Goal: Communication & Community: Answer question/provide support

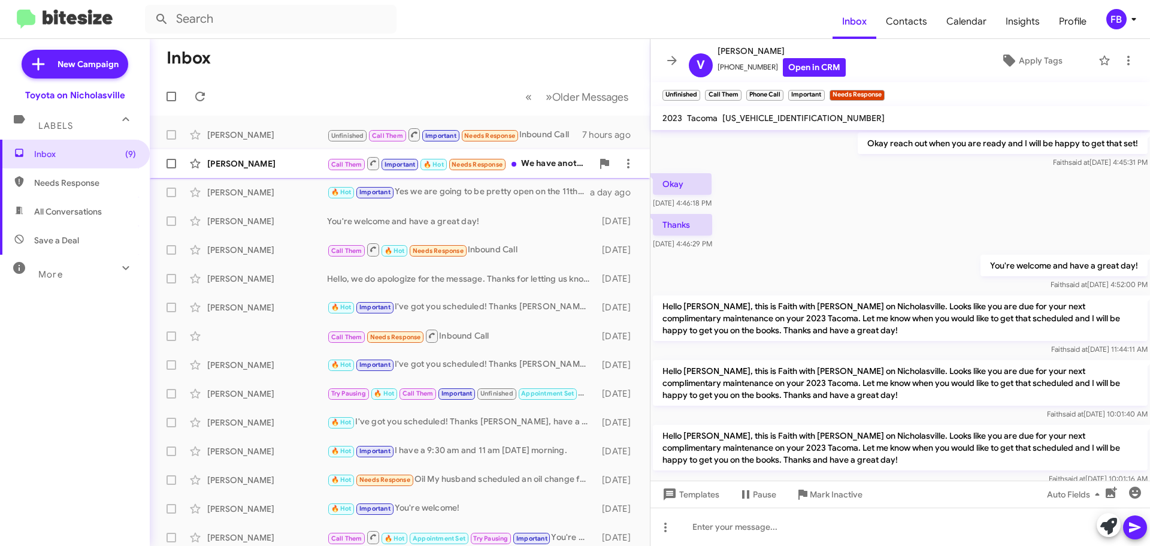
scroll to position [551, 0]
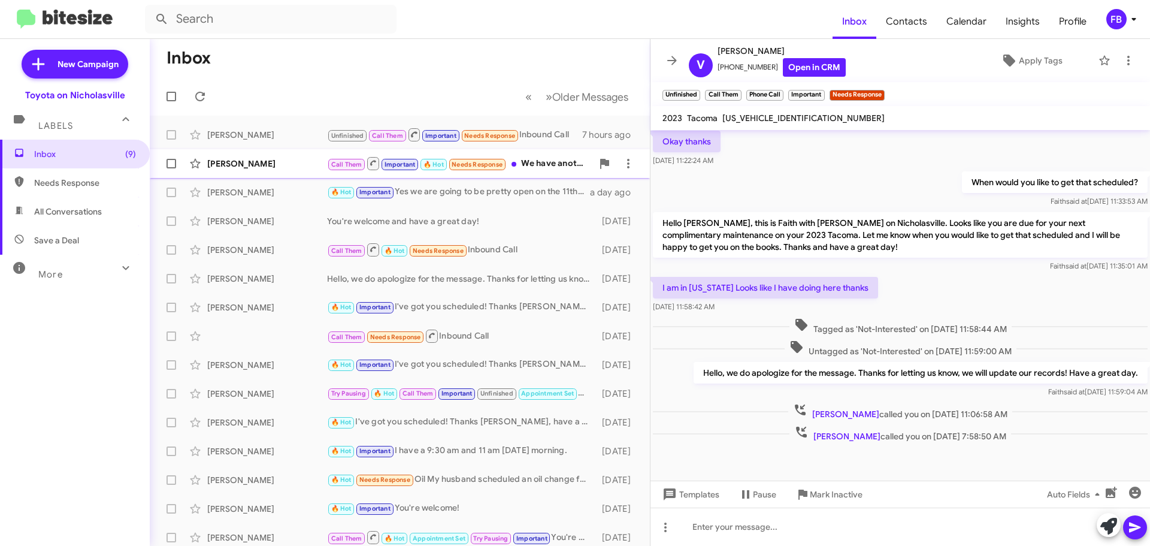
click at [214, 162] on div "[PERSON_NAME]" at bounding box center [267, 164] width 120 height 12
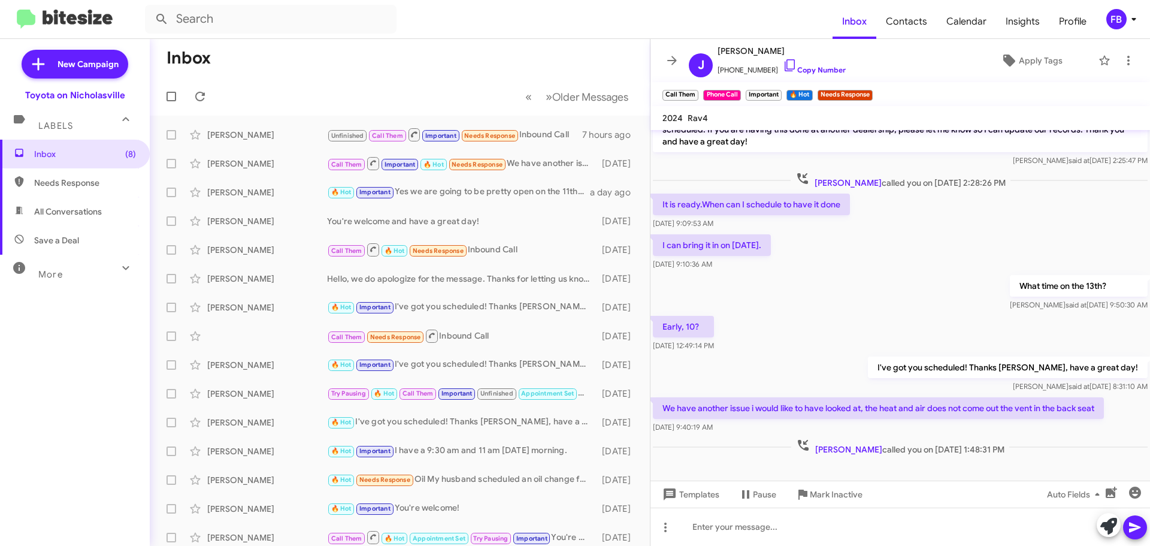
scroll to position [301, 0]
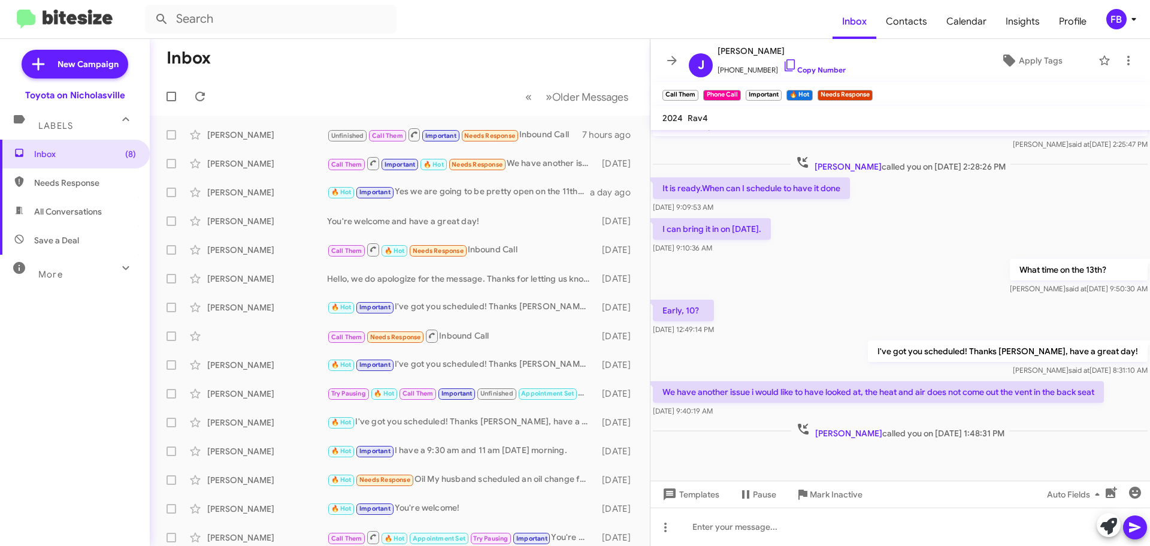
click at [75, 213] on span "All Conversations" at bounding box center [68, 211] width 68 height 12
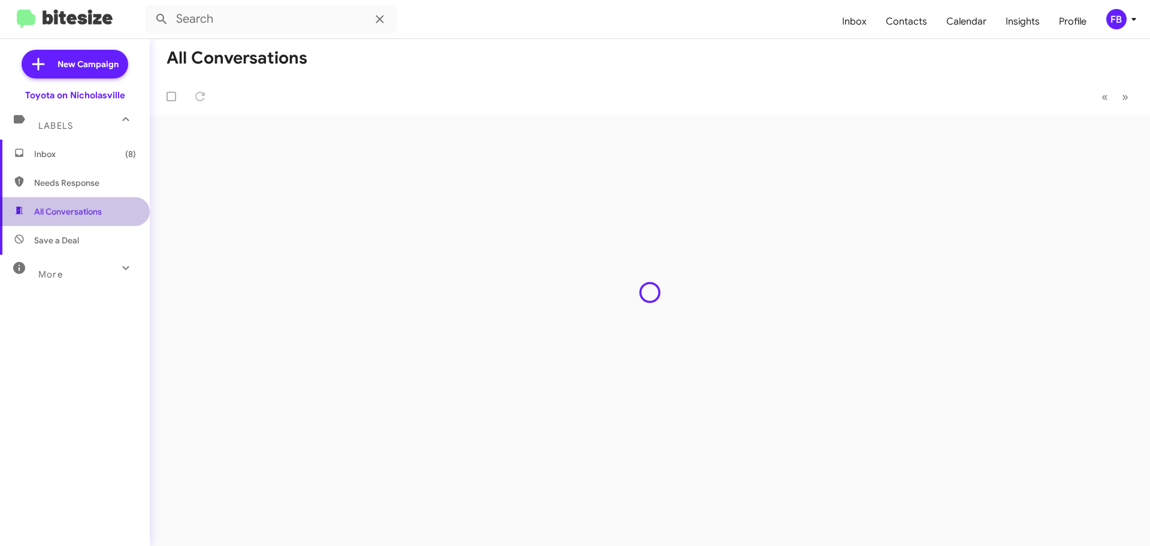
type input "in:all-conversations"
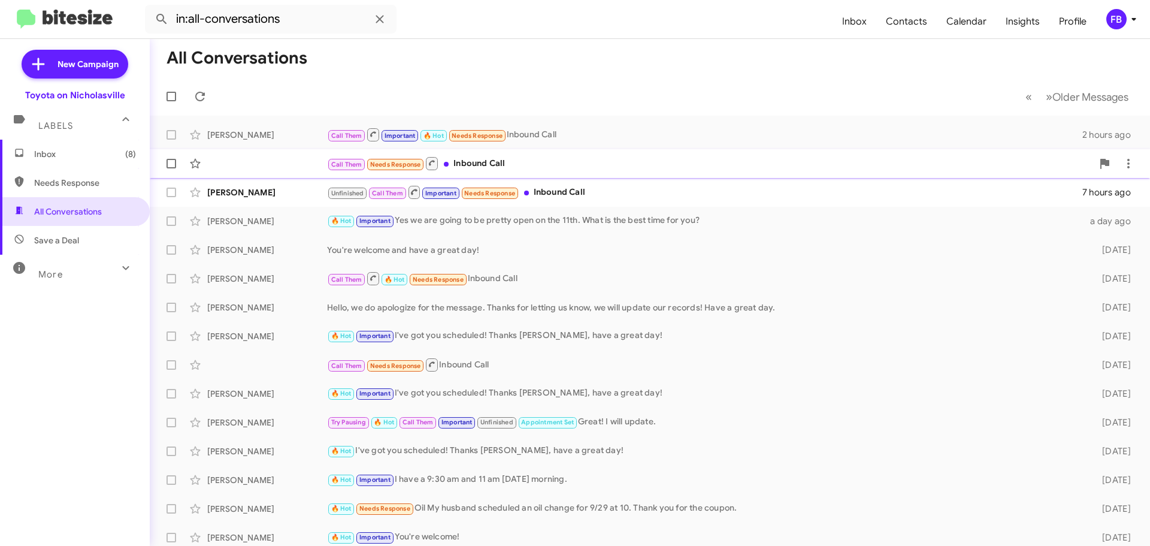
click at [609, 173] on div "Call Them Needs Response Inbound Call 5 hours ago" at bounding box center [649, 164] width 981 height 24
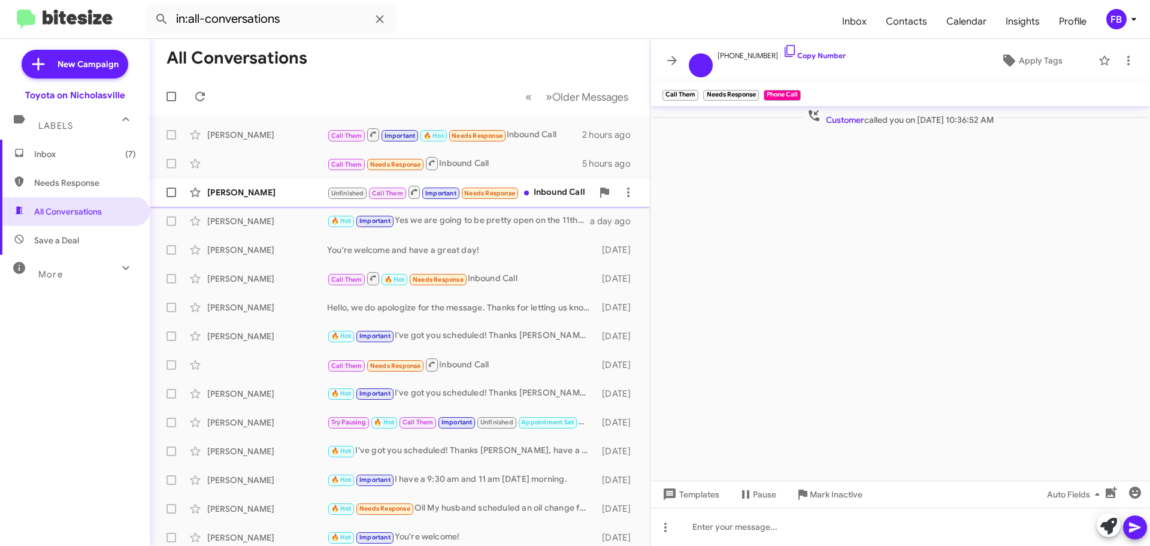
click at [541, 192] on div "Unfinished Call Them Important Needs Response Inbound Call" at bounding box center [459, 191] width 265 height 15
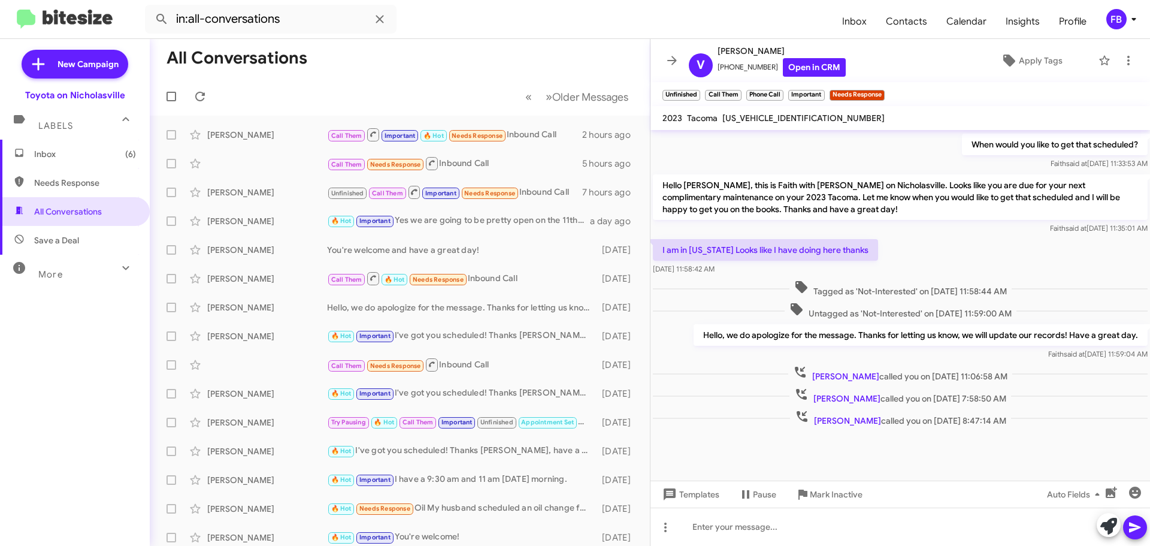
scroll to position [556, 0]
